Goal: Task Accomplishment & Management: Complete application form

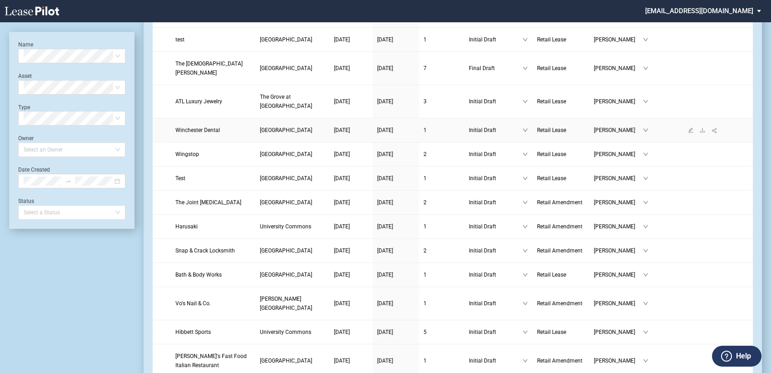
scroll to position [454, 0]
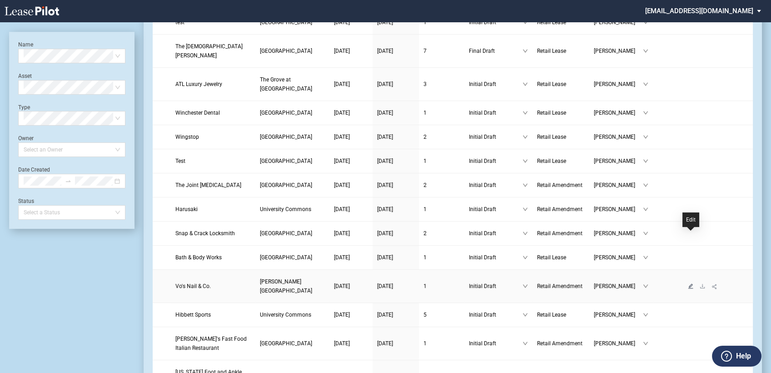
click at [691, 283] on icon "edit" at bounding box center [690, 285] width 5 height 5
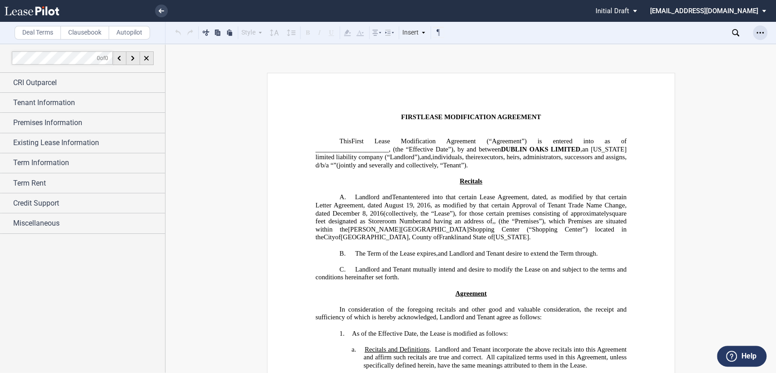
click at [758, 33] on icon "Open Lease options menu" at bounding box center [759, 32] width 7 height 7
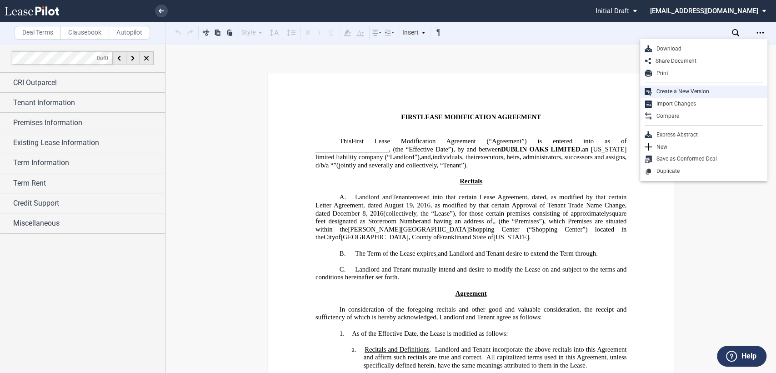
click at [686, 88] on div "Create a New Version" at bounding box center [706, 92] width 111 height 8
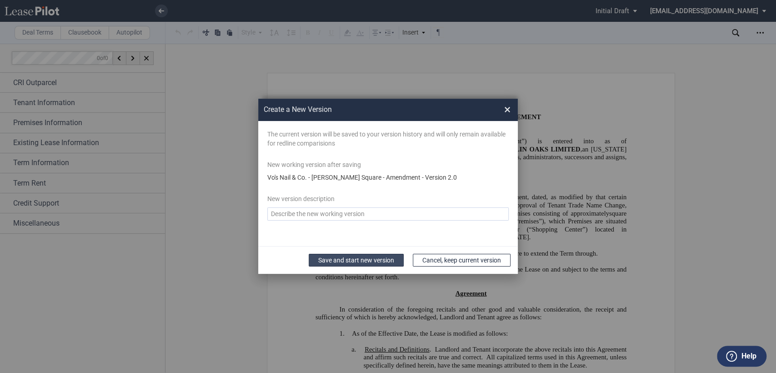
click at [363, 255] on button "Save and start new version" at bounding box center [355, 260] width 95 height 13
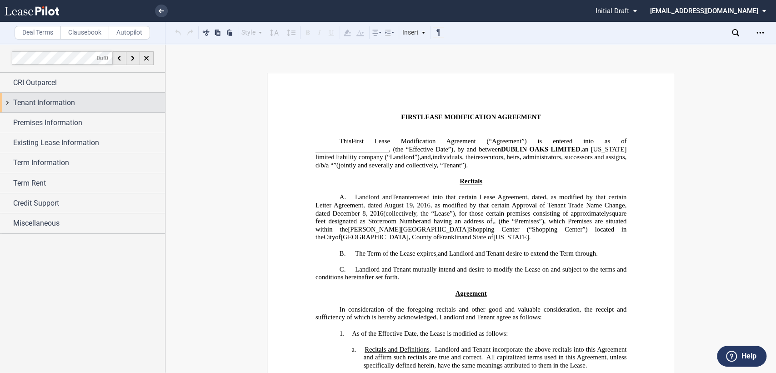
click at [6, 101] on div "Tenant Information" at bounding box center [82, 103] width 165 height 20
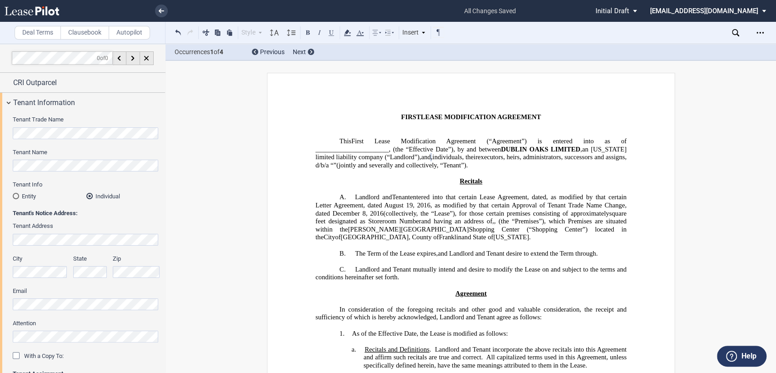
click at [477, 155] on span "individuals, their" at bounding box center [454, 157] width 45 height 8
click at [476, 156] on span "individual, their" at bounding box center [454, 157] width 43 height 8
click at [492, 155] on span "an individual, their" at bounding box center [465, 157] width 55 height 8
drag, startPoint x: 454, startPoint y: 161, endPoint x: 552, endPoint y: 160, distance: 98.6
click at [465, 161] on span "(jointly and severally and collectively, “" at bounding box center [411, 165] width 106 height 8
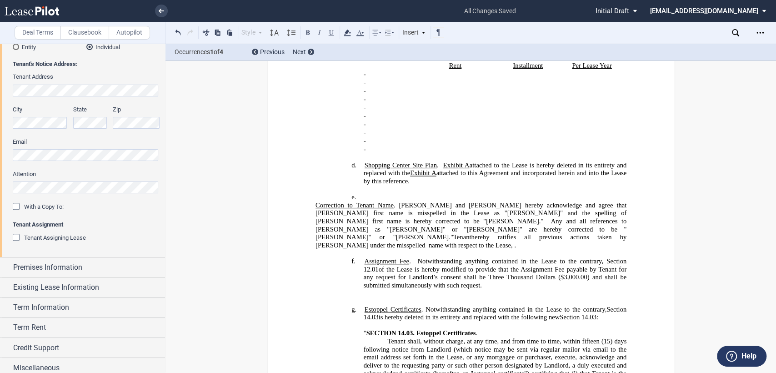
scroll to position [154, 0]
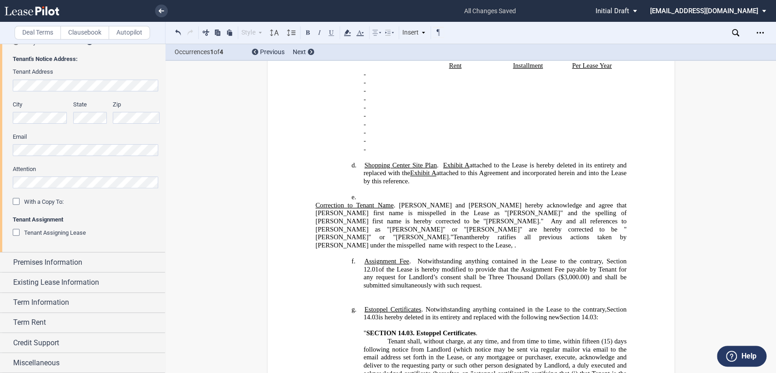
click at [15, 234] on div "Tenant Assigning Lease" at bounding box center [17, 233] width 9 height 9
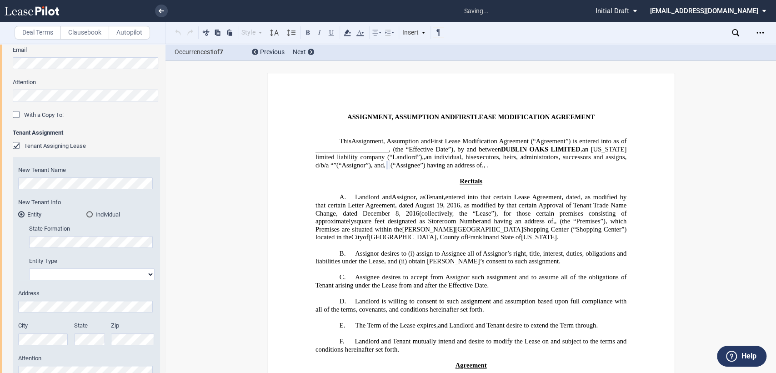
scroll to position [305, 0]
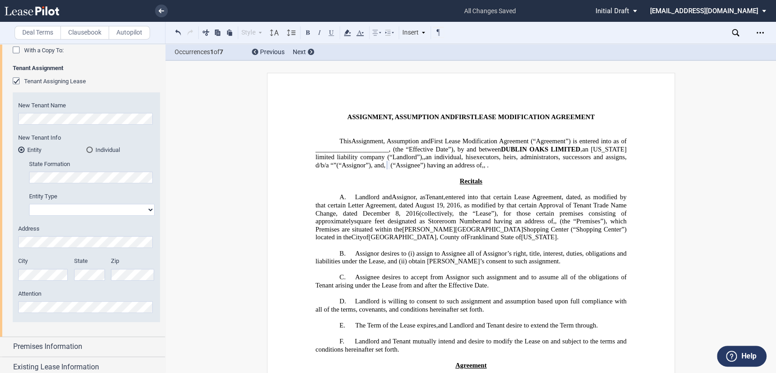
click at [66, 209] on select "Corporation Limited Liability Company General Partnership Limited Partnership O…" at bounding box center [91, 210] width 125 height 12
select select "corporation"
click at [29, 204] on select "Corporation Limited Liability Company General Partnership Limited Partnership O…" at bounding box center [91, 210] width 125 height 12
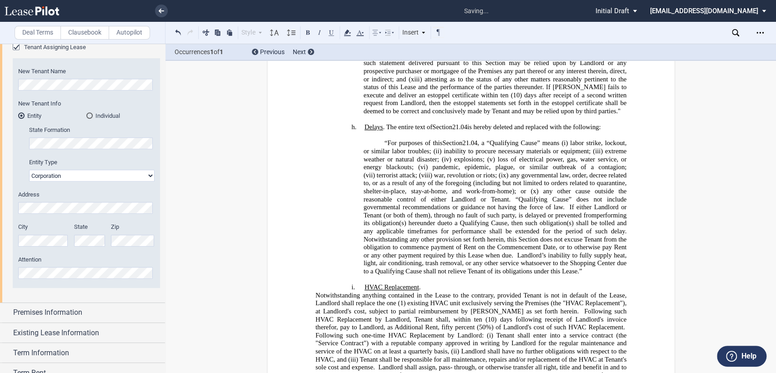
scroll to position [1851, 0]
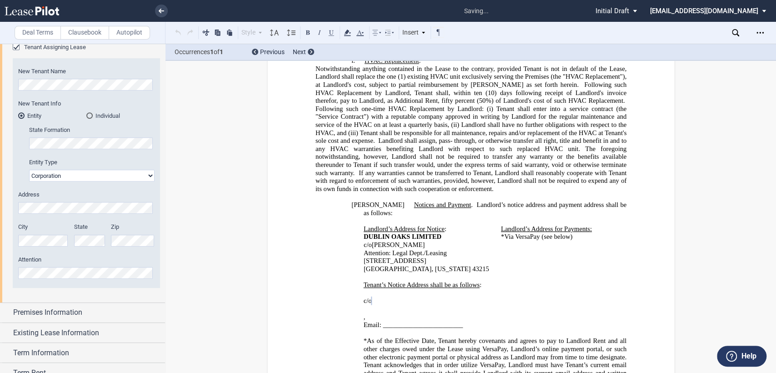
click at [464, 329] on p at bounding box center [470, 333] width 311 height 8
click at [462, 321] on p "Email: ________________________" at bounding box center [494, 325] width 263 height 8
click at [359, 289] on div "﻿ ﻿ c/o ﻿ ﻿ ﻿ ﻿ ﻿ ﻿ , ﻿ ﻿ ﻿ ﻿ Email: [EMAIL_ADDRESS][DOMAIN_NAME]" at bounding box center [470, 313] width 311 height 48
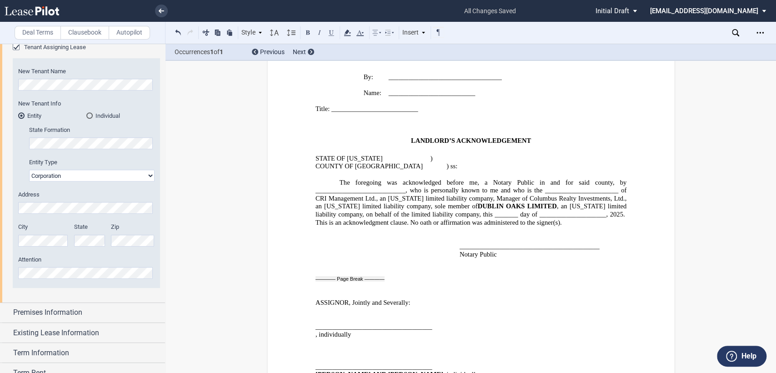
scroll to position [2574, 0]
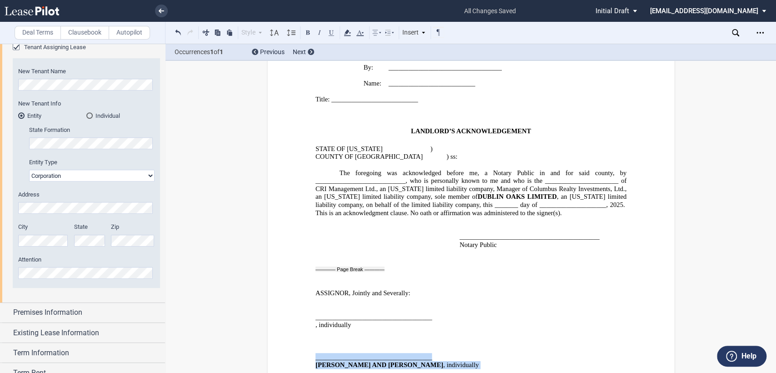
drag, startPoint x: 309, startPoint y: 189, endPoint x: 469, endPoint y: 198, distance: 160.2
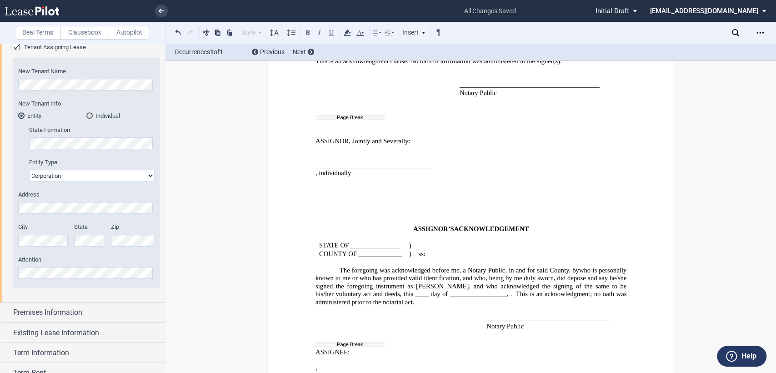
drag, startPoint x: 311, startPoint y: 229, endPoint x: 411, endPoint y: 233, distance: 100.0
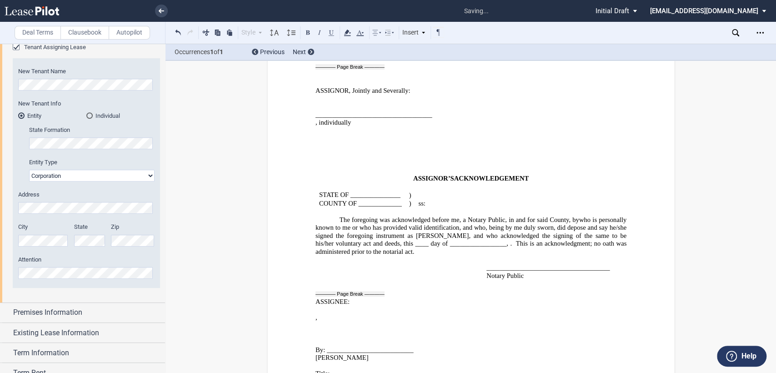
drag, startPoint x: 582, startPoint y: 254, endPoint x: 616, endPoint y: 254, distance: 33.6
click at [305, 30] on button at bounding box center [307, 32] width 11 height 11
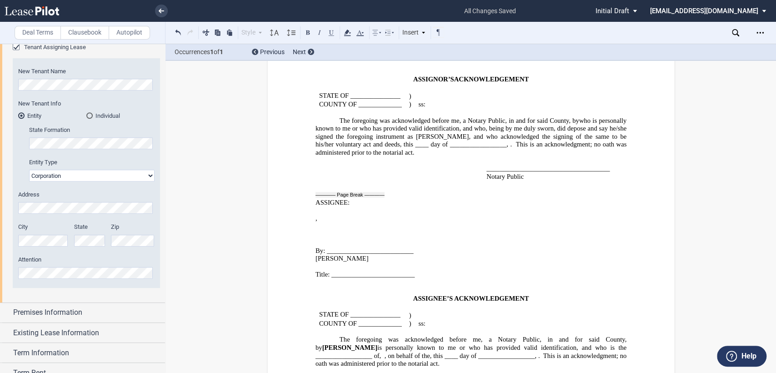
scroll to position [2877, 0]
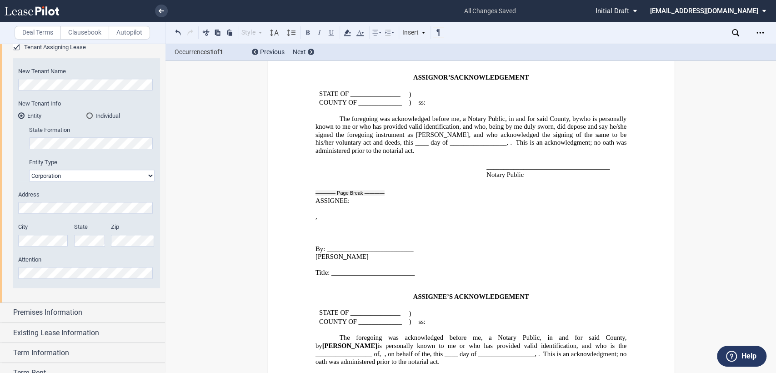
drag, startPoint x: 442, startPoint y: 228, endPoint x: 531, endPoint y: 299, distance: 114.4
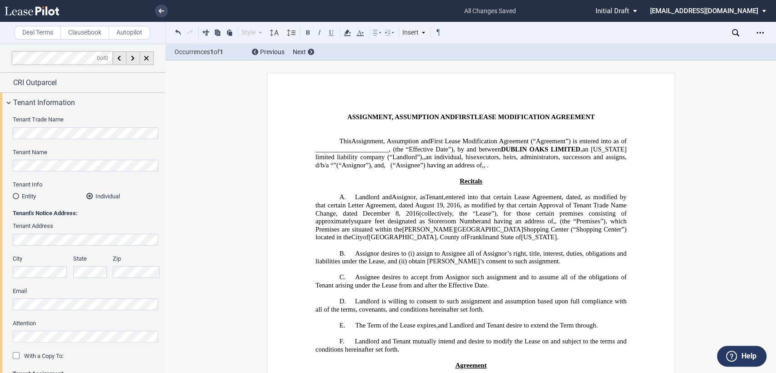
scroll to position [101, 0]
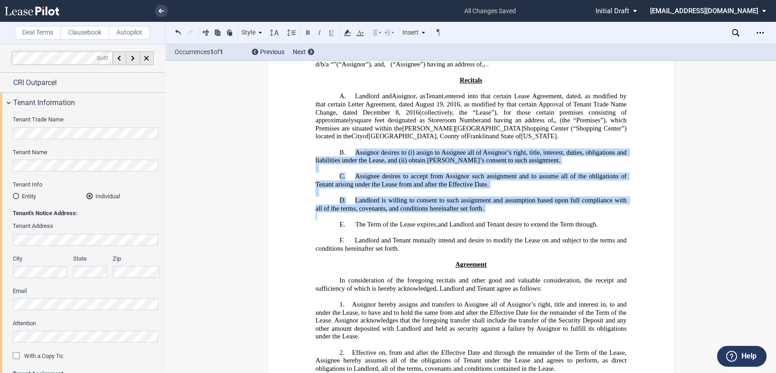
drag, startPoint x: 352, startPoint y: 149, endPoint x: 502, endPoint y: 211, distance: 163.3
click at [502, 211] on div "!!SET_LEVEL_0!! !!Heading 2!! B. Assignor desires to (i) assign to Assignee all…" at bounding box center [470, 184] width 311 height 72
click at [396, 226] on h2 "E. The Term of the Lease expires ﻿ ﻿, ﻿ and Landlord and Tenant desire to exten…" at bounding box center [470, 224] width 311 height 8
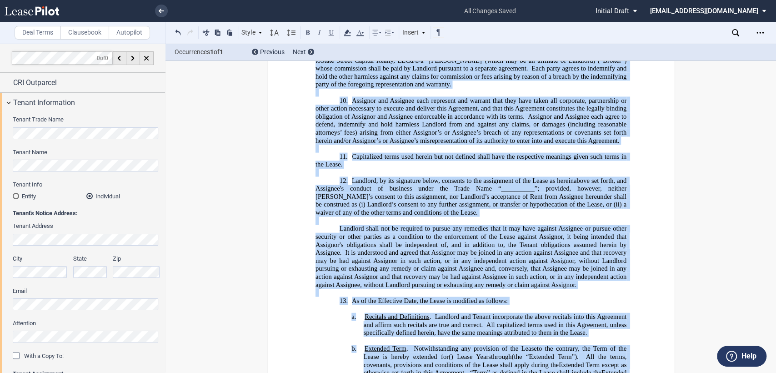
scroll to position [740, 0]
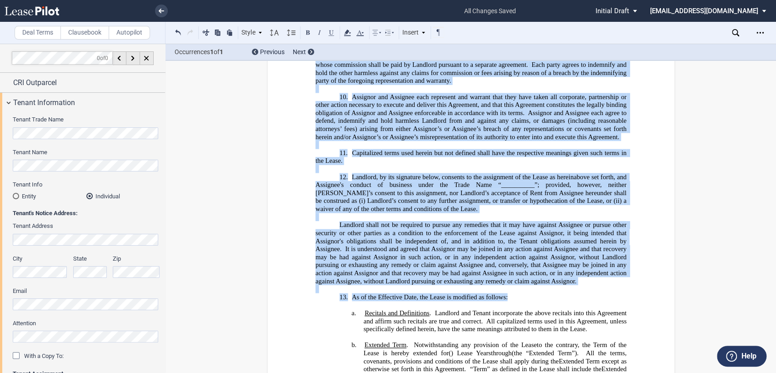
drag, startPoint x: 335, startPoint y: 98, endPoint x: 522, endPoint y: 263, distance: 249.5
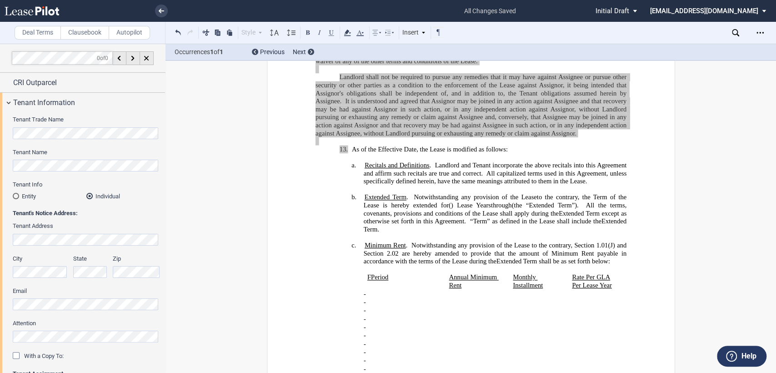
scroll to position [891, 0]
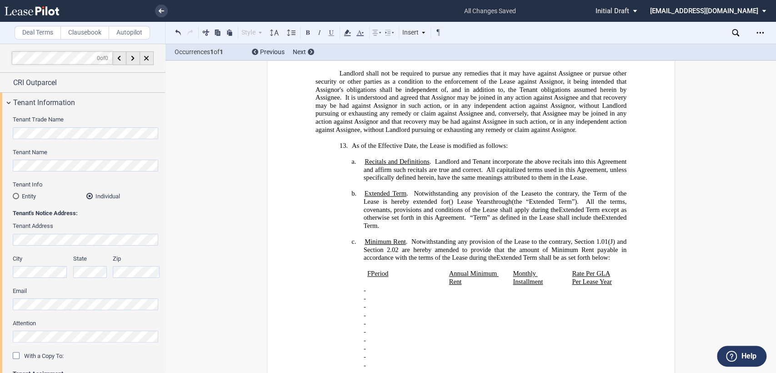
click at [338, 189] on div "!!SET_LEVEL_2!! !!Heading 4!! b. Extended Term . As consideration for the Reduc…" at bounding box center [470, 213] width 311 height 48
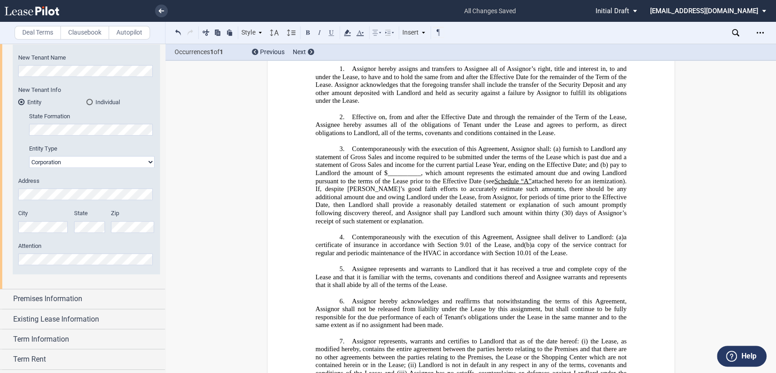
scroll to position [390, 0]
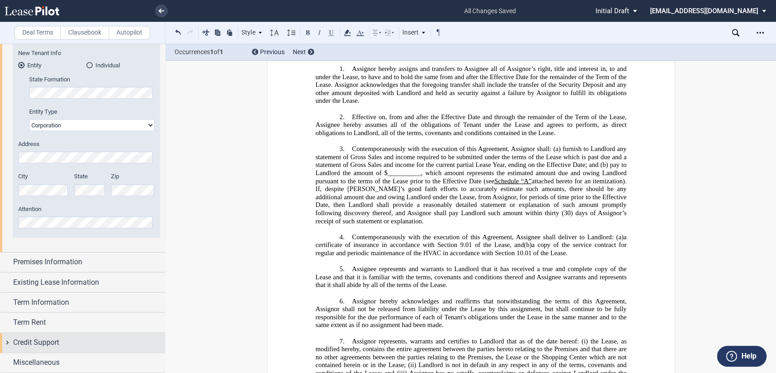
click at [8, 340] on div "Credit Support" at bounding box center [82, 343] width 165 height 20
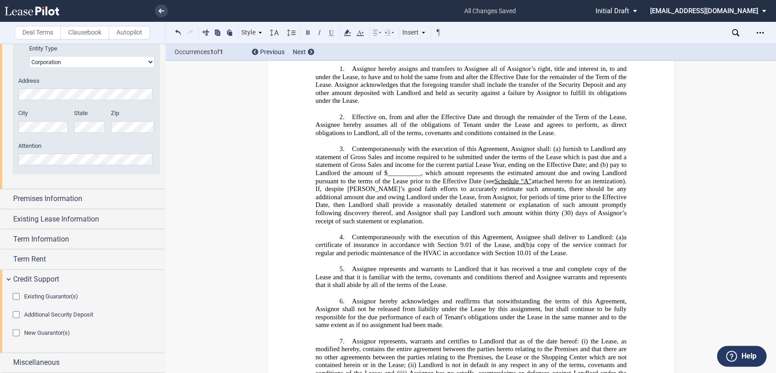
click at [16, 330] on div "New Guarantor(s)" at bounding box center [17, 333] width 9 height 9
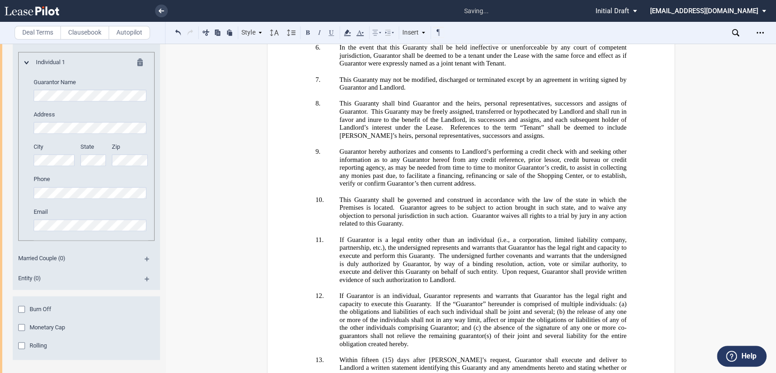
scroll to position [806, 0]
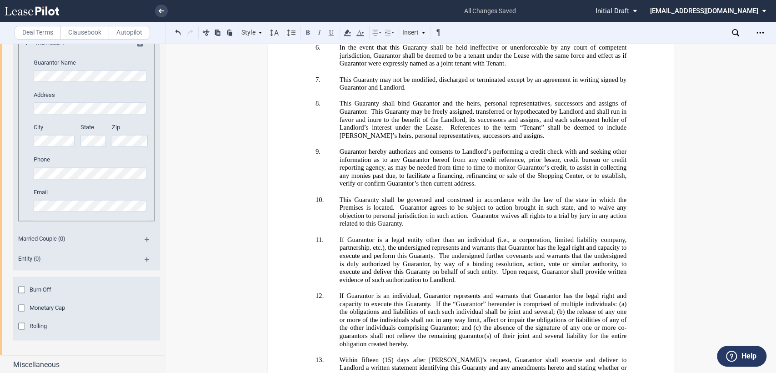
drag, startPoint x: 335, startPoint y: 168, endPoint x: 416, endPoint y: 167, distance: 80.9
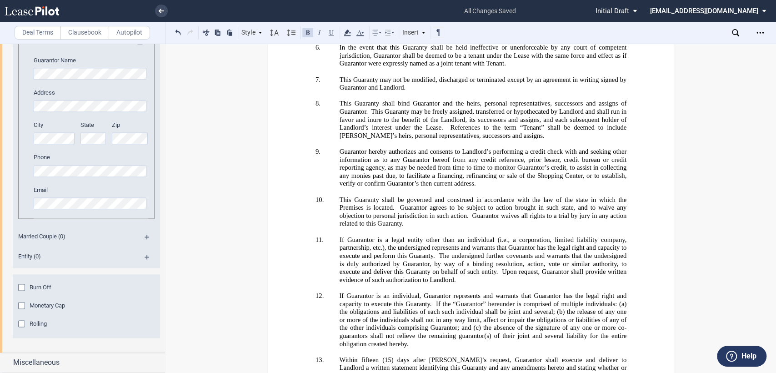
drag, startPoint x: 467, startPoint y: 181, endPoint x: 562, endPoint y: 181, distance: 95.0
click at [346, 34] on use at bounding box center [346, 33] width 7 height 6
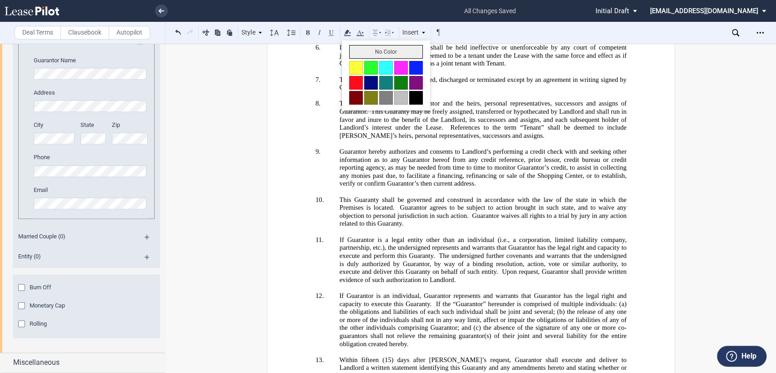
click at [357, 51] on button "No Color" at bounding box center [386, 52] width 74 height 14
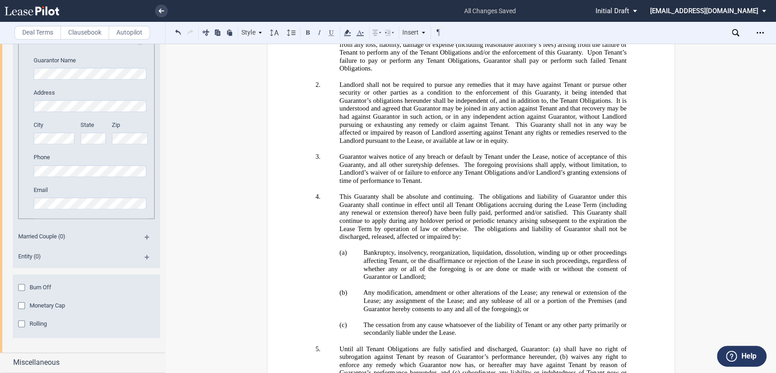
scroll to position [4366, 0]
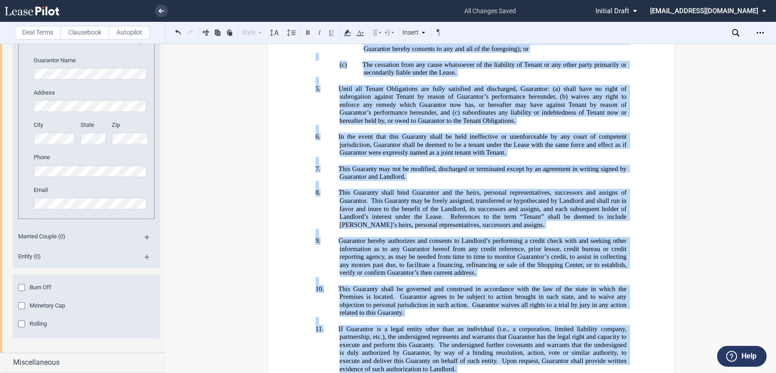
scroll to position [3898, 0]
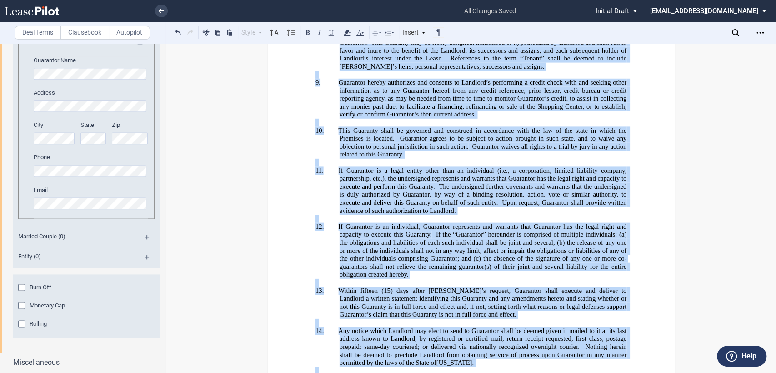
drag, startPoint x: 452, startPoint y: 76, endPoint x: 553, endPoint y: 334, distance: 277.4
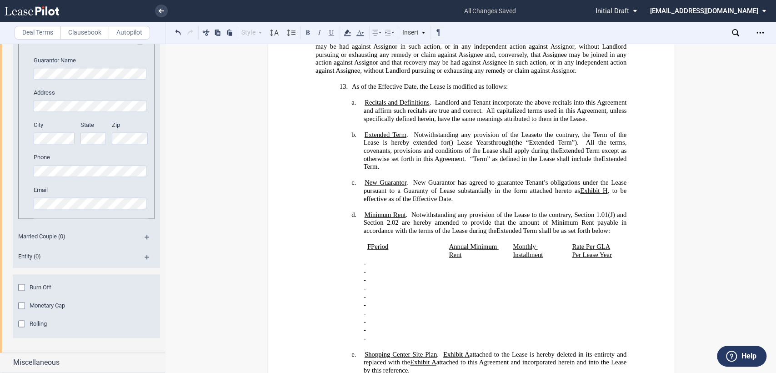
scroll to position [967, 0]
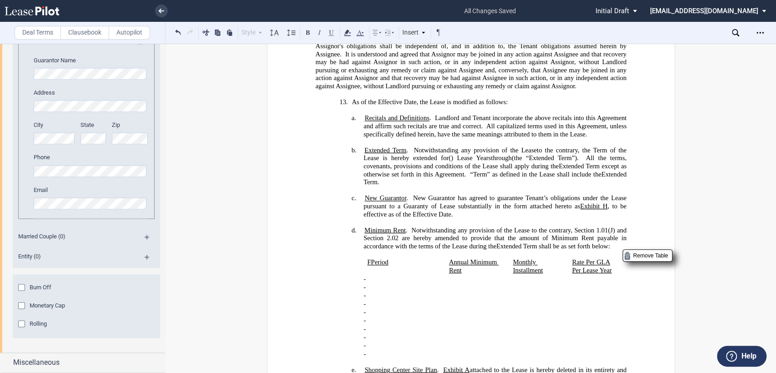
click at [367, 258] on span "FPeriod" at bounding box center [377, 262] width 21 height 8
click at [395, 194] on span "New Guarantor has agreed to guarantee Tenant’s obligations under the Lease purs…" at bounding box center [495, 201] width 264 height 15
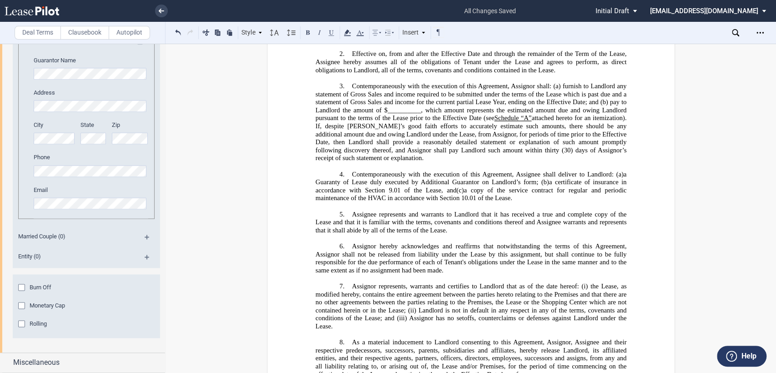
scroll to position [462, 0]
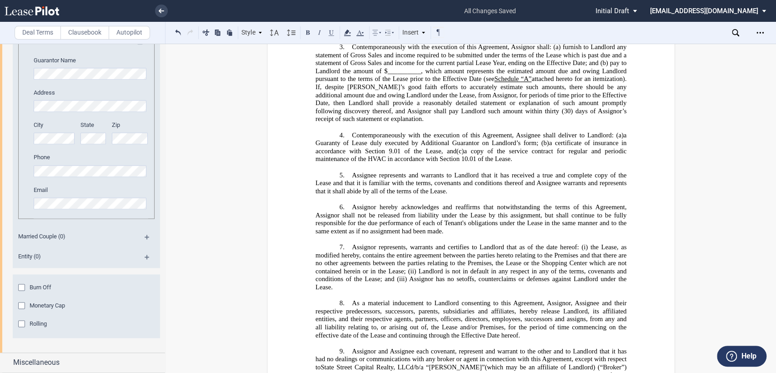
click at [417, 131] on span "a Guaranty of Lease duly executed by Additional Guarantor on Landlord’s form; (…" at bounding box center [471, 138] width 313 height 15
drag, startPoint x: 621, startPoint y: 123, endPoint x: 510, endPoint y: 128, distance: 111.4
click at [510, 131] on span "a Guaranty of Lease duly executed by New Guarantor on Landlord’s form; (b)" at bounding box center [471, 138] width 313 height 15
click at [476, 163] on p at bounding box center [470, 167] width 311 height 8
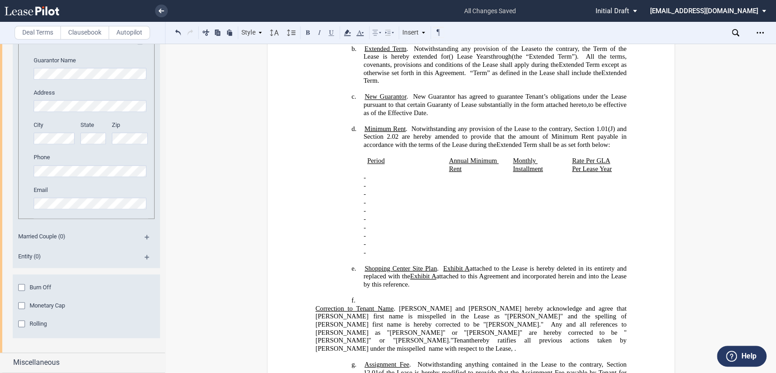
scroll to position [916, 0]
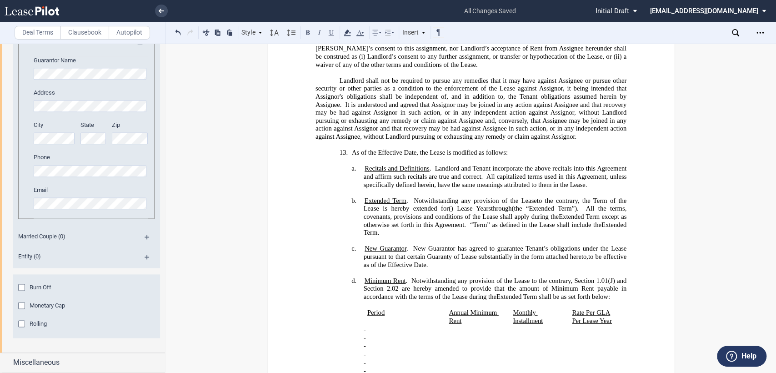
drag, startPoint x: 360, startPoint y: 204, endPoint x: 463, endPoint y: 218, distance: 104.4
click at [463, 244] on h4 "c. [GEOGRAPHIC_DATA] . New Guarantor has agreed to guarantee Tenant’s obligatio…" at bounding box center [494, 256] width 263 height 24
click at [505, 269] on p at bounding box center [470, 273] width 311 height 8
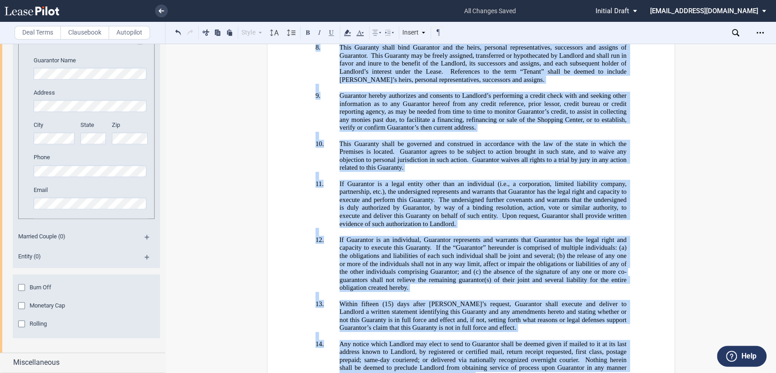
scroll to position [3921, 0]
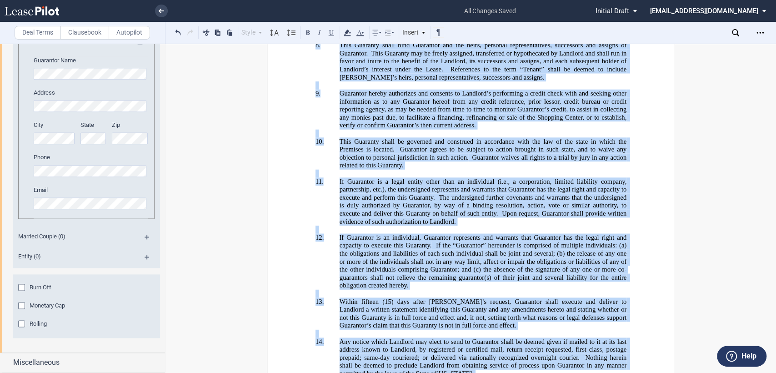
drag, startPoint x: 440, startPoint y: 63, endPoint x: 524, endPoint y: 328, distance: 277.7
click at [524, 328] on div "Guaranty of Lease THIS GUARANTY OF LEASE (“Guaranty”) is made as of the ___ day…" at bounding box center [470, 29] width 311 height 1083
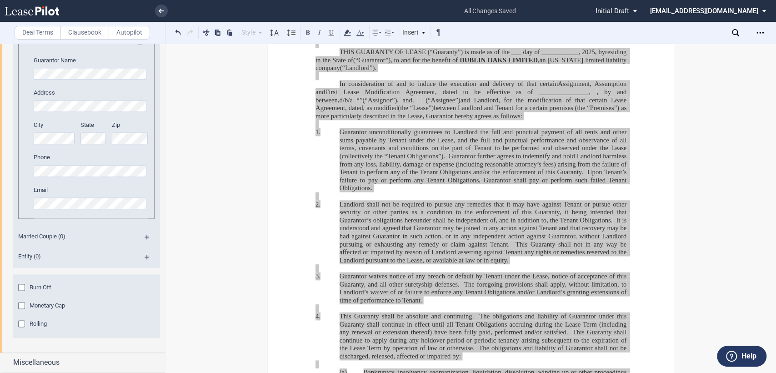
scroll to position [3467, 0]
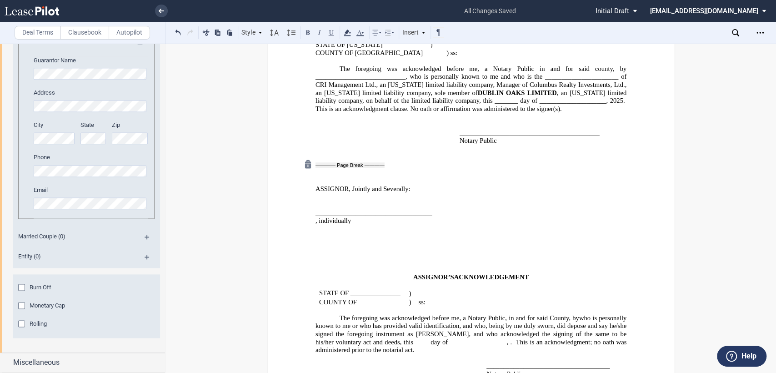
scroll to position [2760, 0]
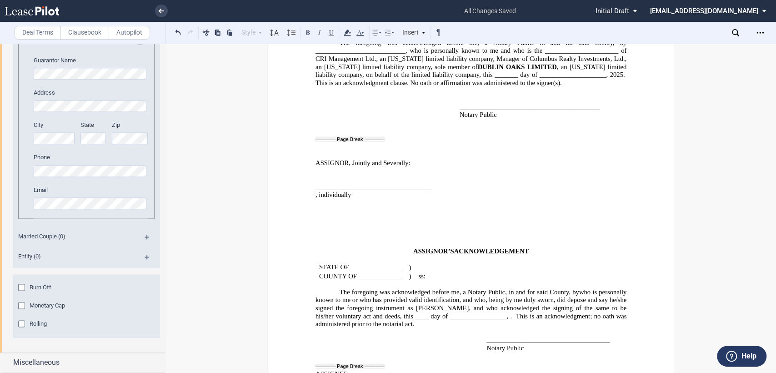
click at [315, 370] on span "ASSIGNEE:" at bounding box center [332, 374] width 34 height 8
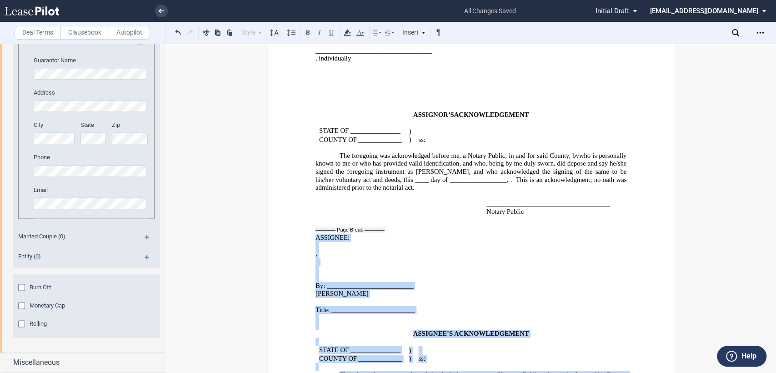
scroll to position [2919, 0]
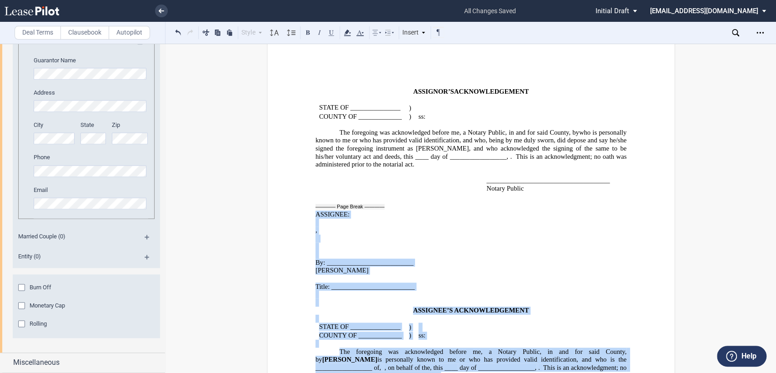
drag, startPoint x: 313, startPoint y: 200, endPoint x: 503, endPoint y: 217, distance: 191.1
click at [503, 217] on div "ASSIGNEE: ﻿ ﻿ , ﻿ ﻿ ﻿ ﻿ ﻿ ﻿ By: __________________________ ﻿ Title: ___________…" at bounding box center [470, 297] width 311 height 211
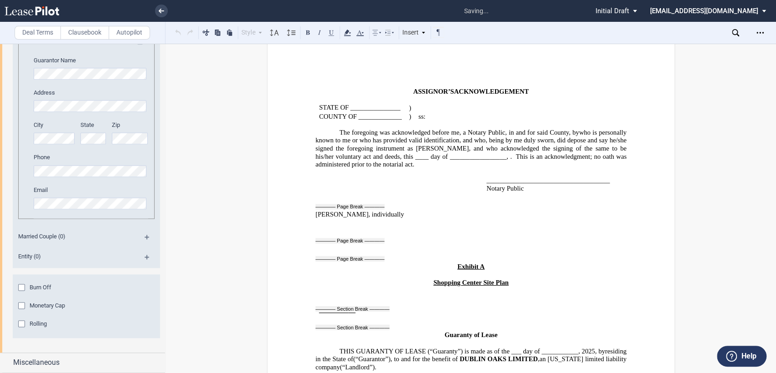
scroll to position [2912, 0]
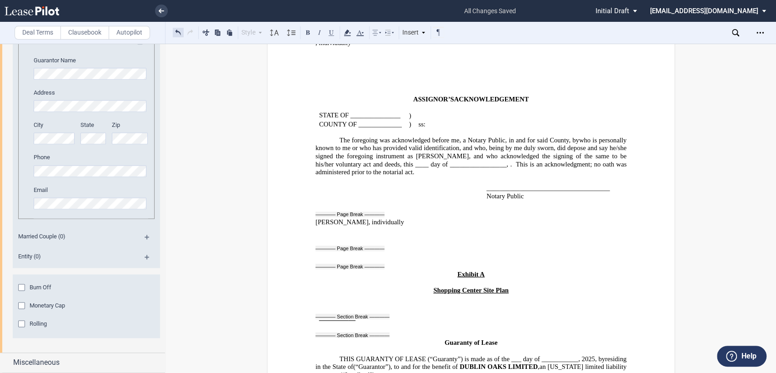
click at [175, 31] on button at bounding box center [178, 32] width 11 height 11
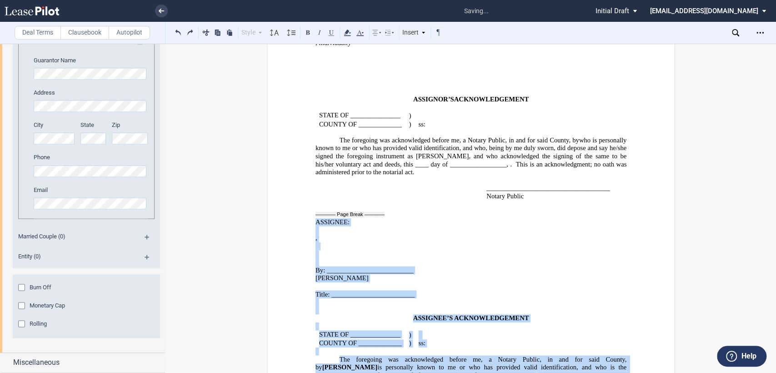
scroll to position [2958, 0]
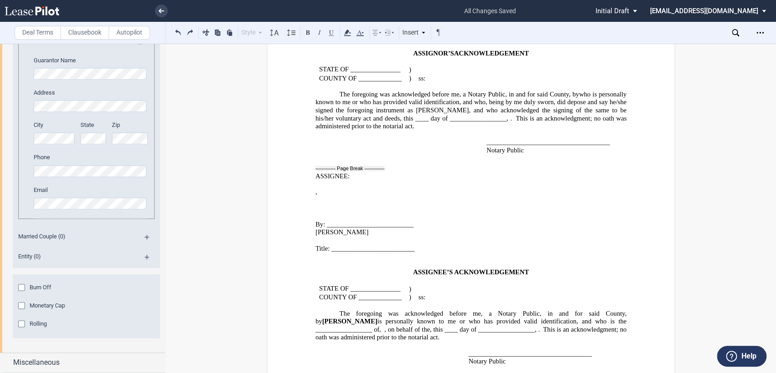
click at [161, 10] on icon at bounding box center [161, 11] width 5 height 5
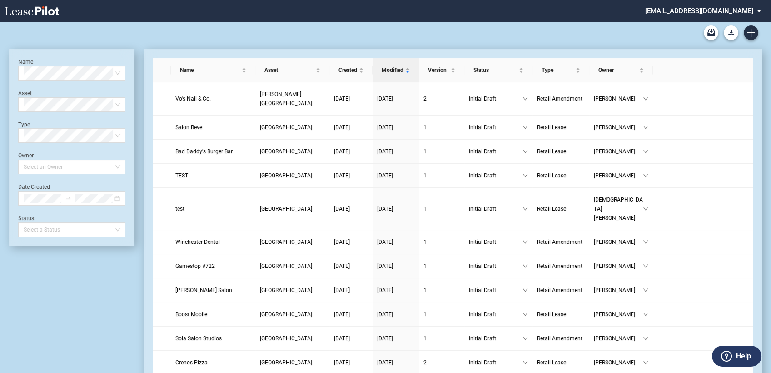
click at [678, 15] on md-select "amcgeehan@castoinfo.com Admin Area Settings Sign Out" at bounding box center [706, 10] width 124 height 20
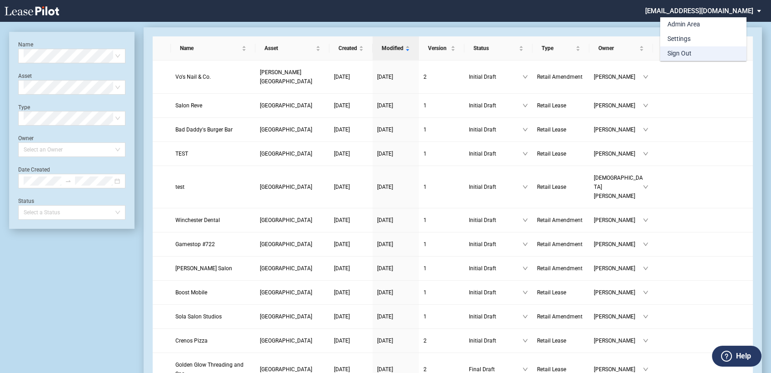
click at [690, 56] on div "Sign Out" at bounding box center [679, 53] width 24 height 9
